Goal: Participate in discussion: Engage in conversation with other users on a specific topic

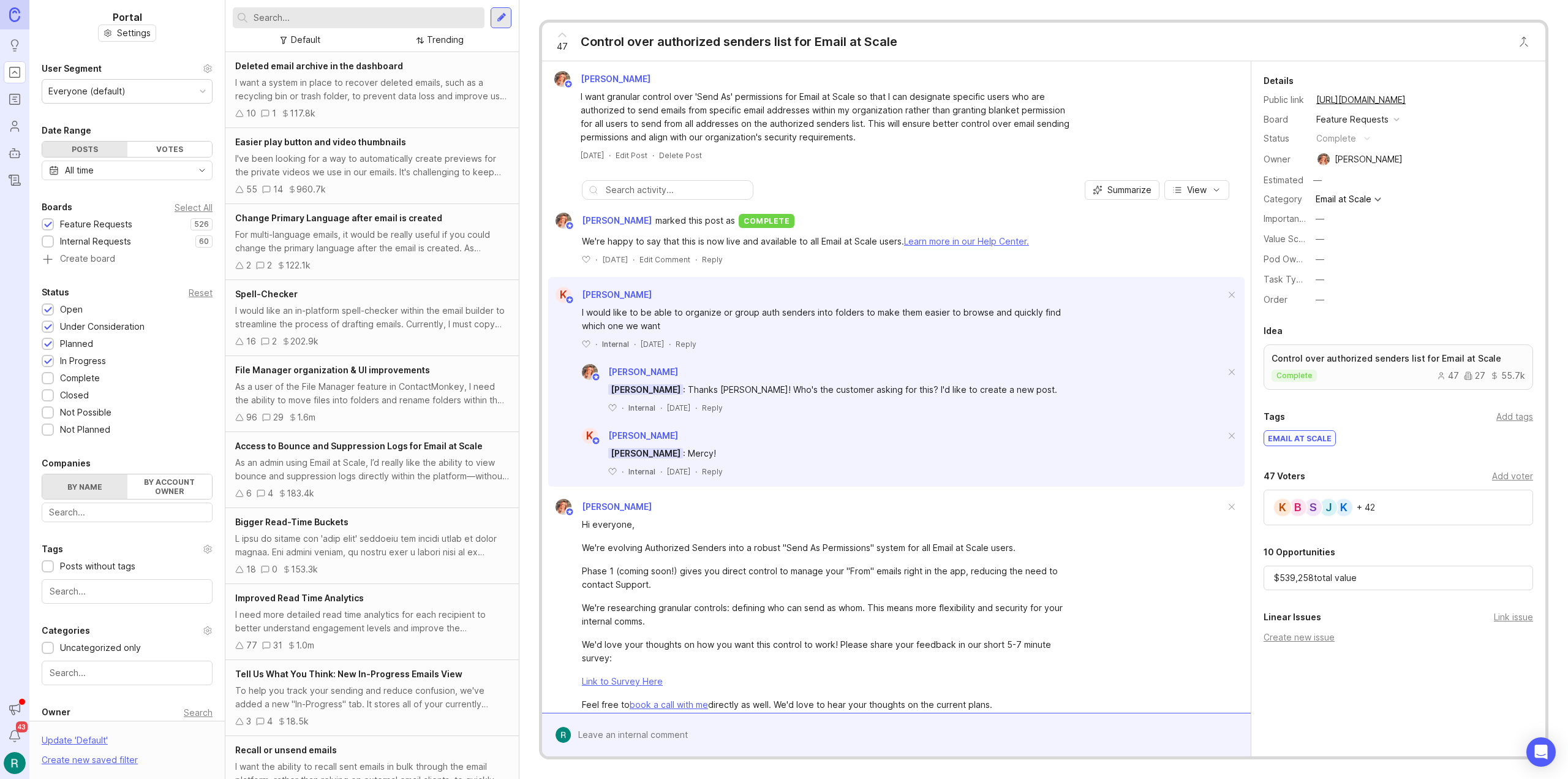
click at [1349, 505] on div "K" at bounding box center [1344, 507] width 20 height 20
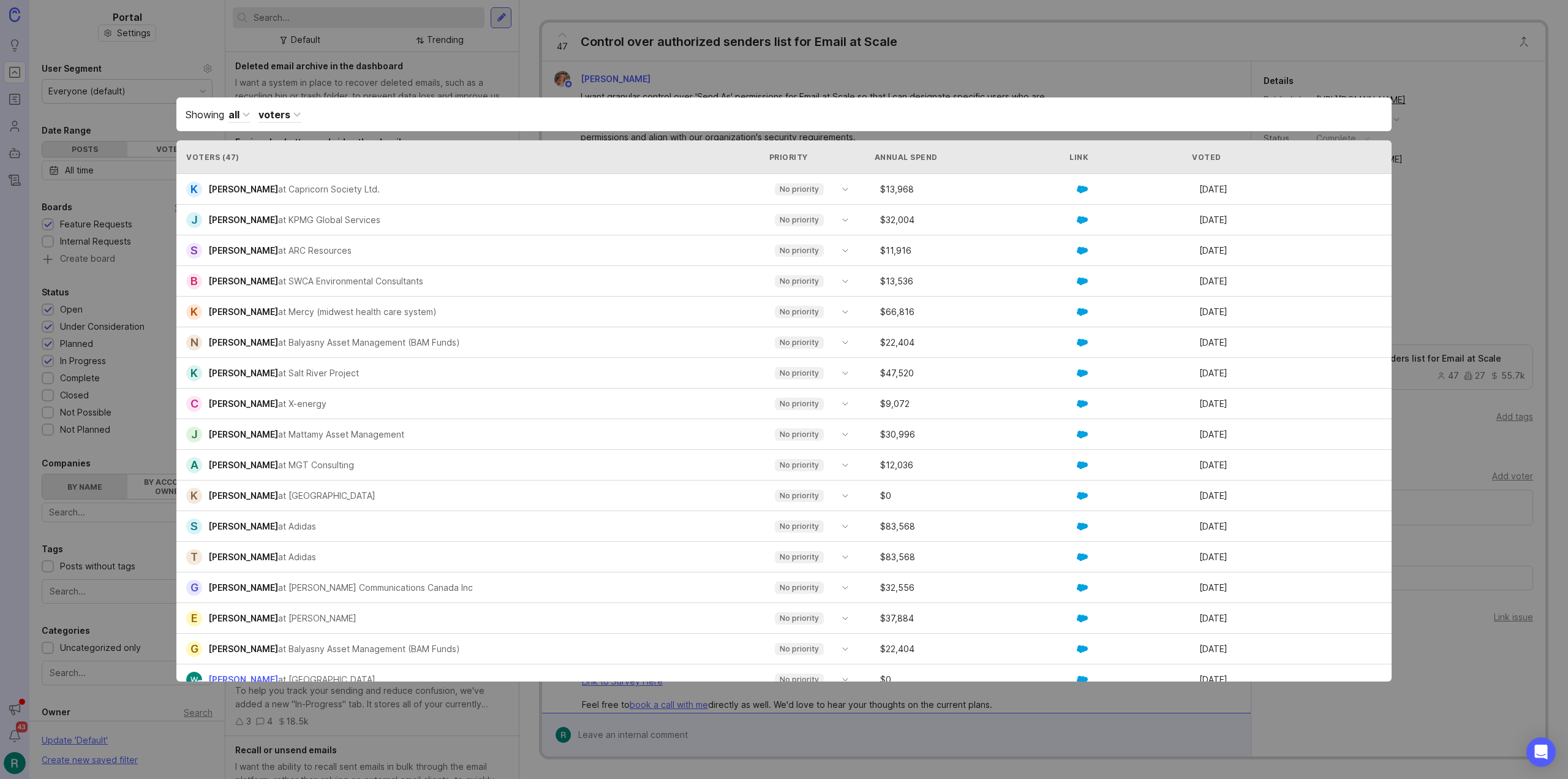
drag, startPoint x: 640, startPoint y: 250, endPoint x: 1265, endPoint y: 246, distance: 625.0
click at [1265, 246] on div "S [PERSON_NAME] at ARC Resources No priority $ 11,916 [DATE]" at bounding box center [784, 250] width 1216 height 31
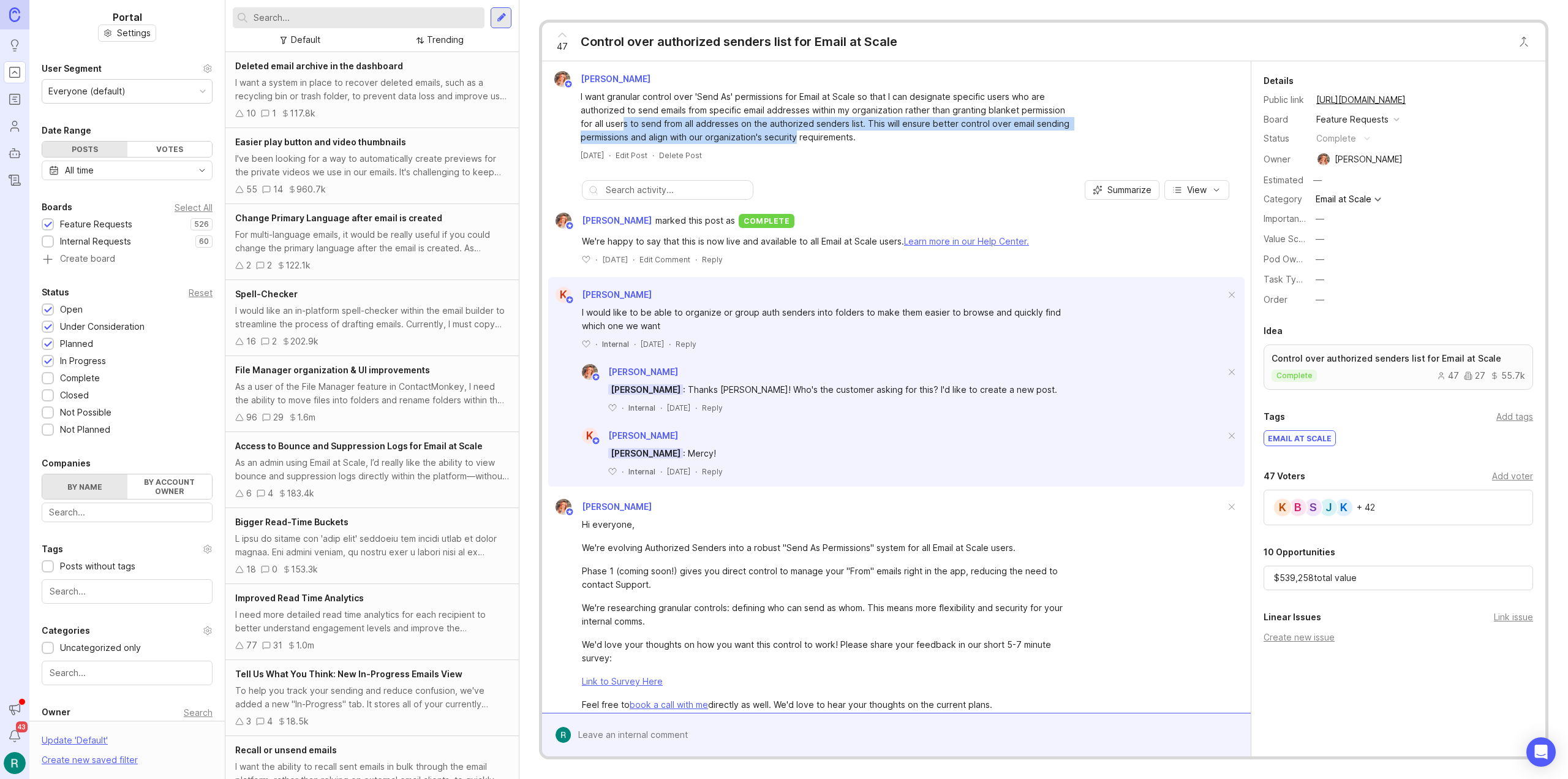
drag, startPoint x: 625, startPoint y: 118, endPoint x: 798, endPoint y: 143, distance: 174.8
click at [797, 143] on div "I want granular control over 'Send As' permissions for Email at Scale so that I…" at bounding box center [826, 117] width 490 height 54
click at [799, 143] on div "I want granular control over 'Send As' permissions for Email at Scale so that I…" at bounding box center [826, 117] width 490 height 54
click at [1368, 506] on div "+ 42" at bounding box center [1366, 507] width 19 height 8
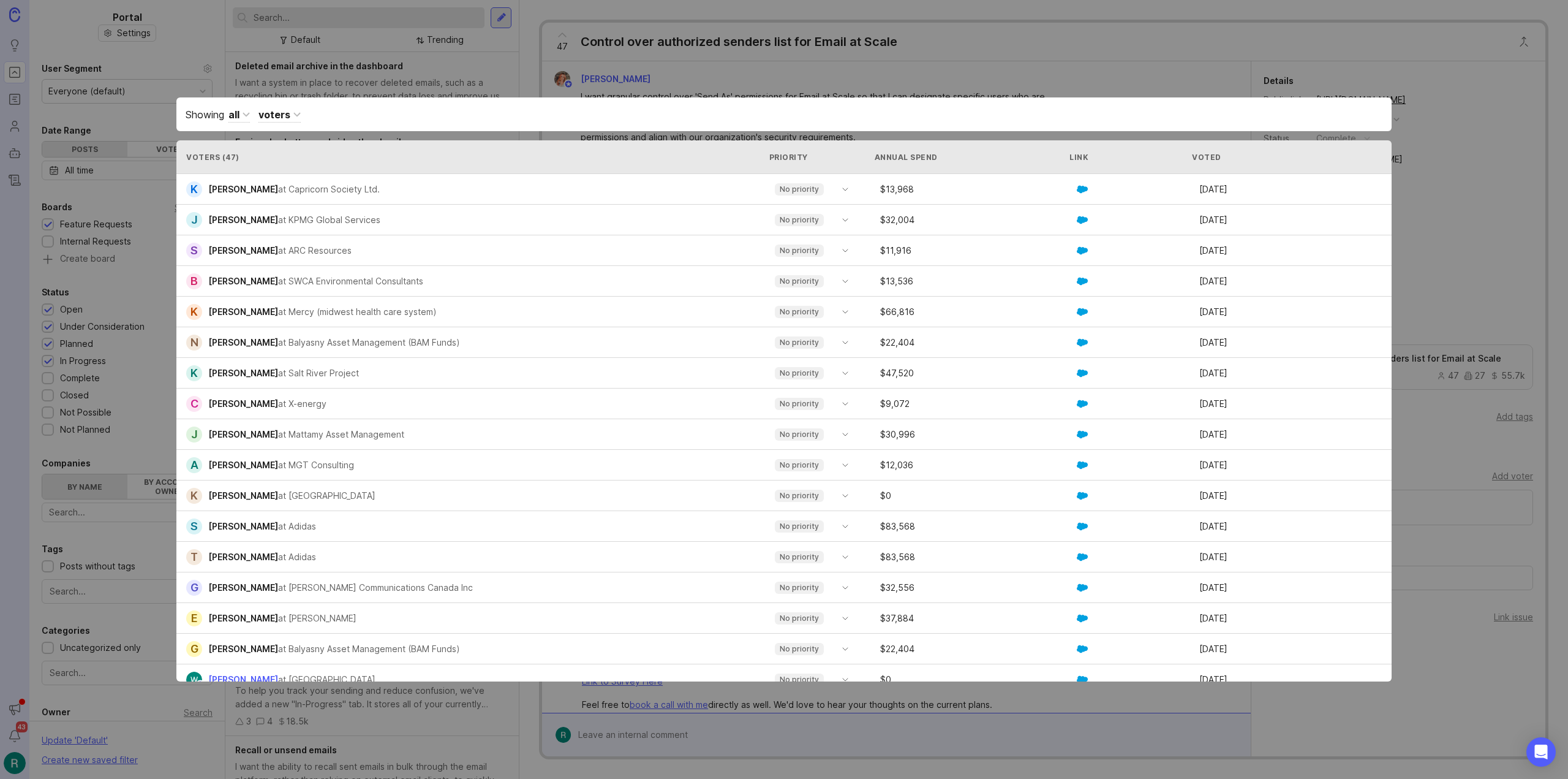
drag, startPoint x: 435, startPoint y: 503, endPoint x: 459, endPoint y: 550, distance: 52.8
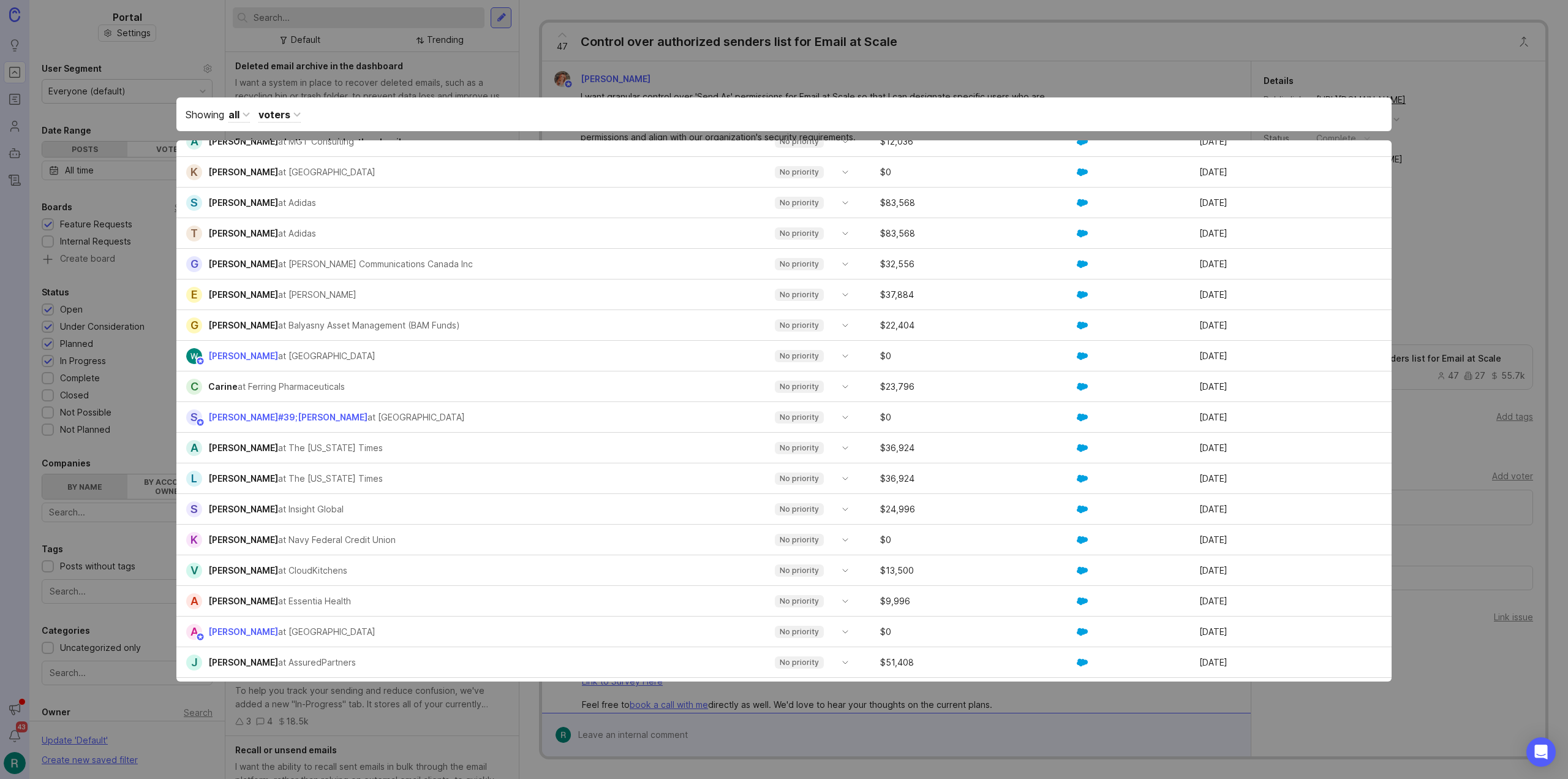
scroll to position [367, 0]
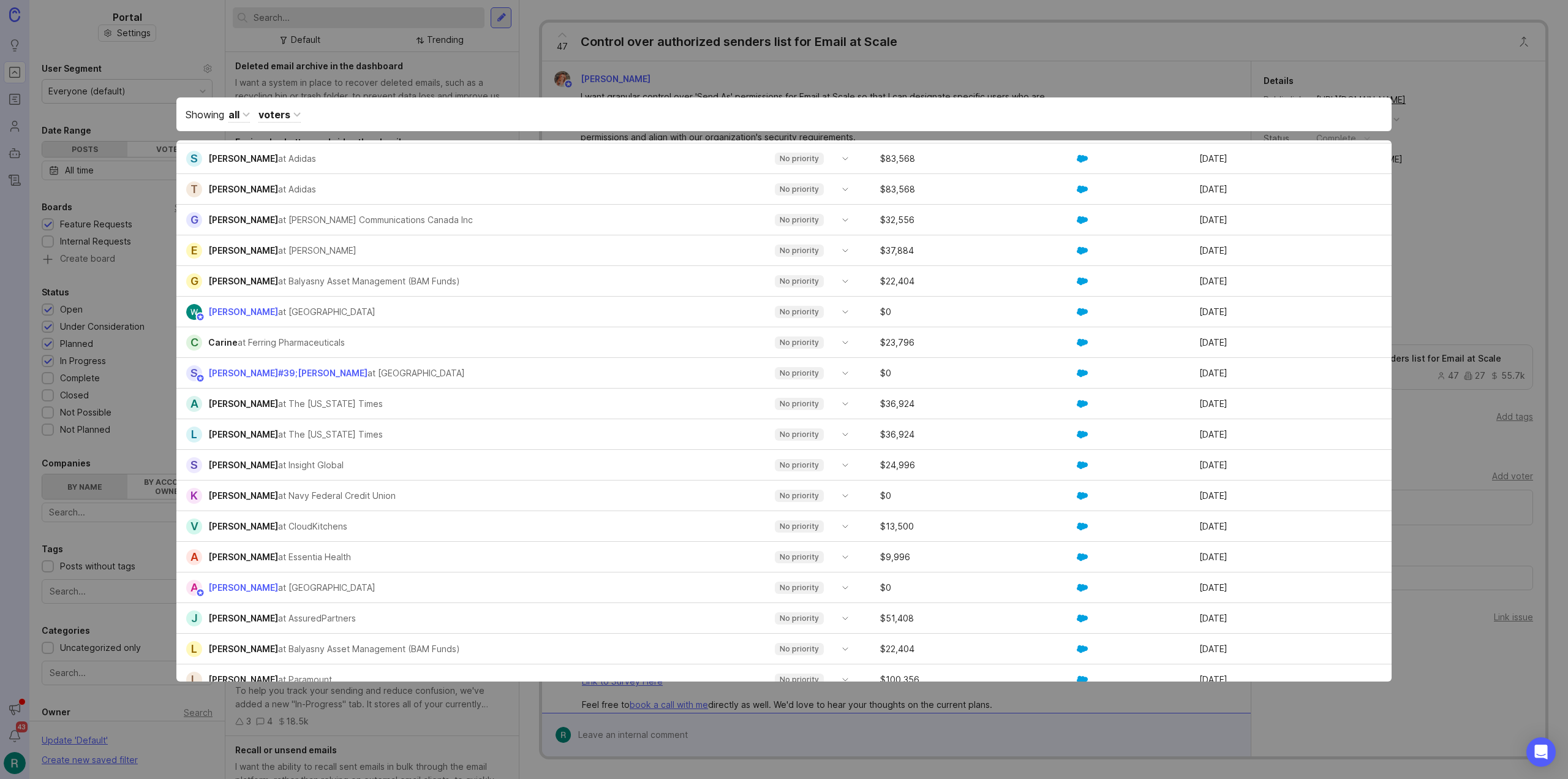
drag, startPoint x: 459, startPoint y: 466, endPoint x: 502, endPoint y: 536, distance: 82.2
click at [502, 536] on div "K [PERSON_NAME] at Capricorn Society Ltd. No priority $ 13,968 [DATE] J [PERSON…" at bounding box center [784, 526] width 1216 height 1440
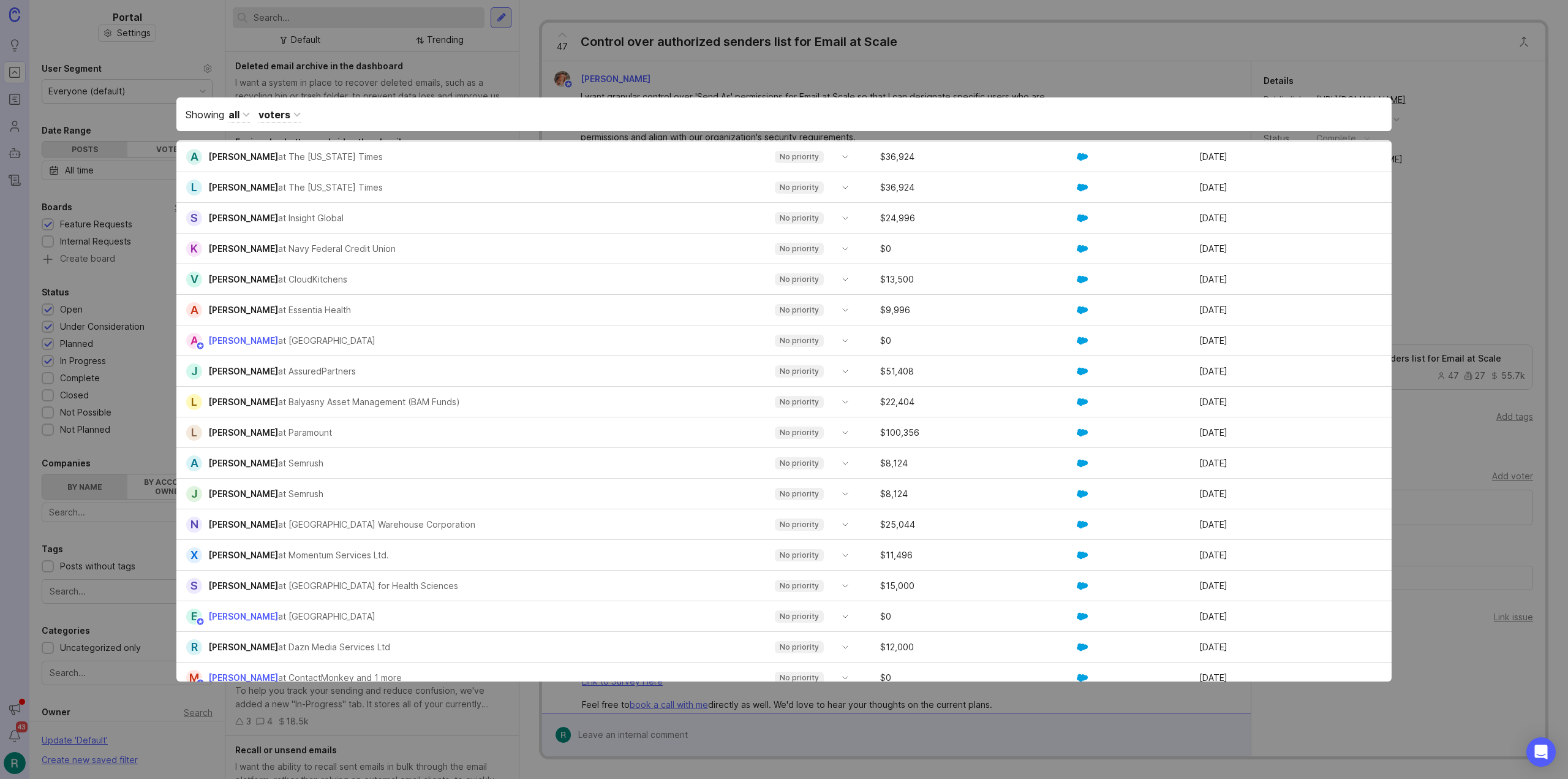
scroll to position [735, 0]
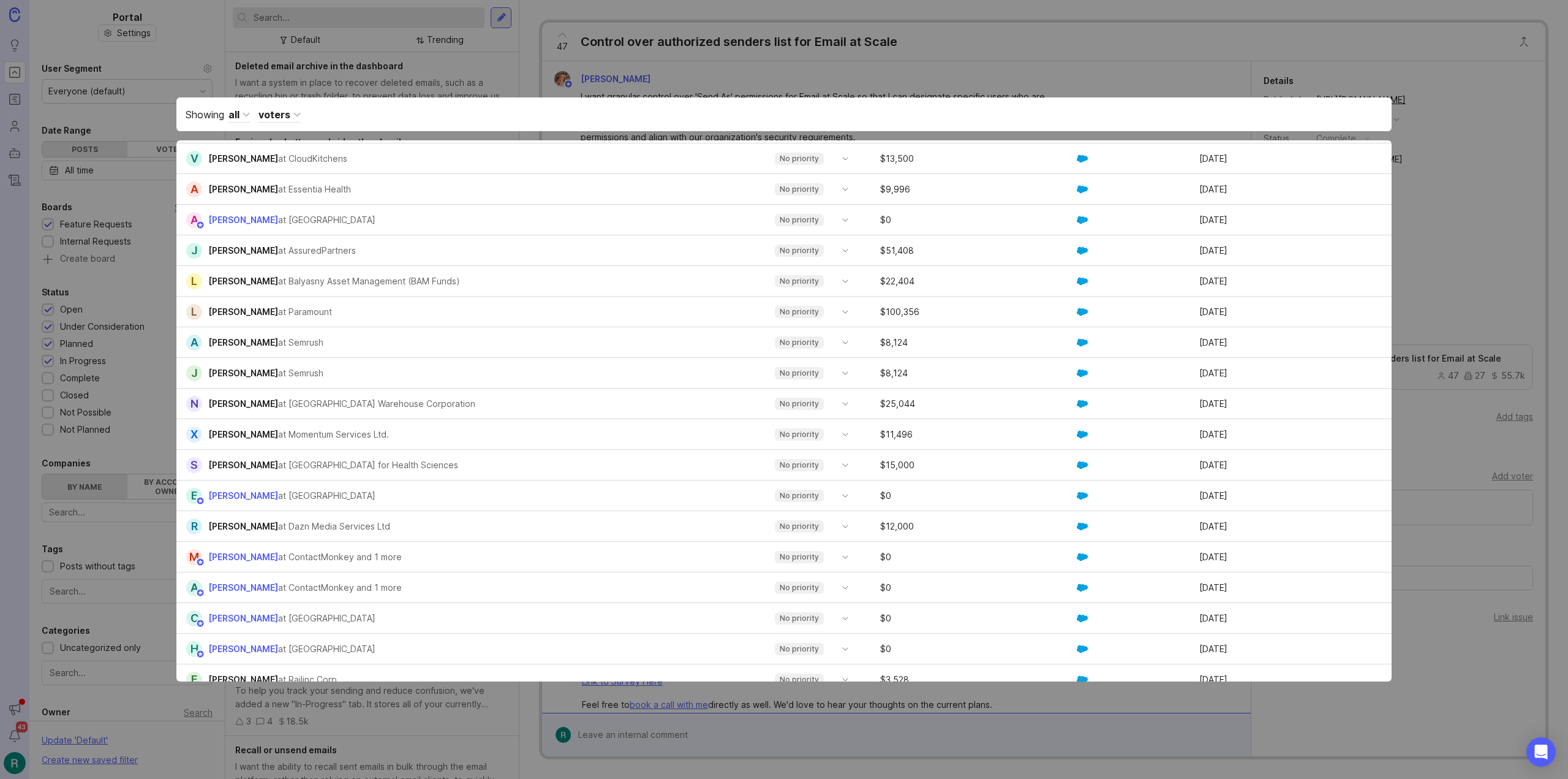
drag, startPoint x: 374, startPoint y: 346, endPoint x: 531, endPoint y: 434, distance: 180.0
click at [531, 434] on div "K [PERSON_NAME] at Capricorn Society Ltd. No priority $ 13,968 [DATE] J [PERSON…" at bounding box center [784, 158] width 1216 height 1440
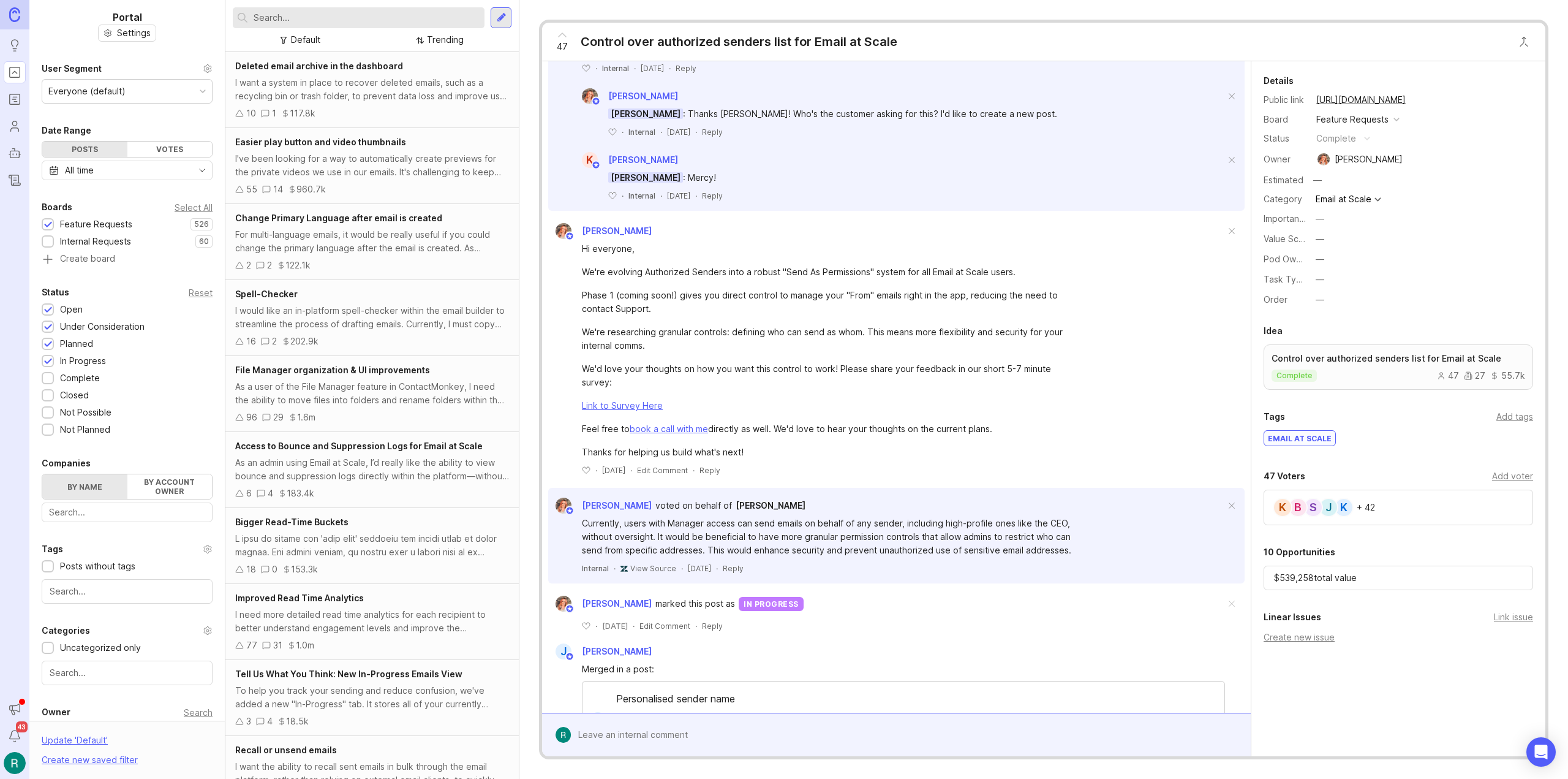
scroll to position [0, 0]
